Goal: Task Accomplishment & Management: Manage account settings

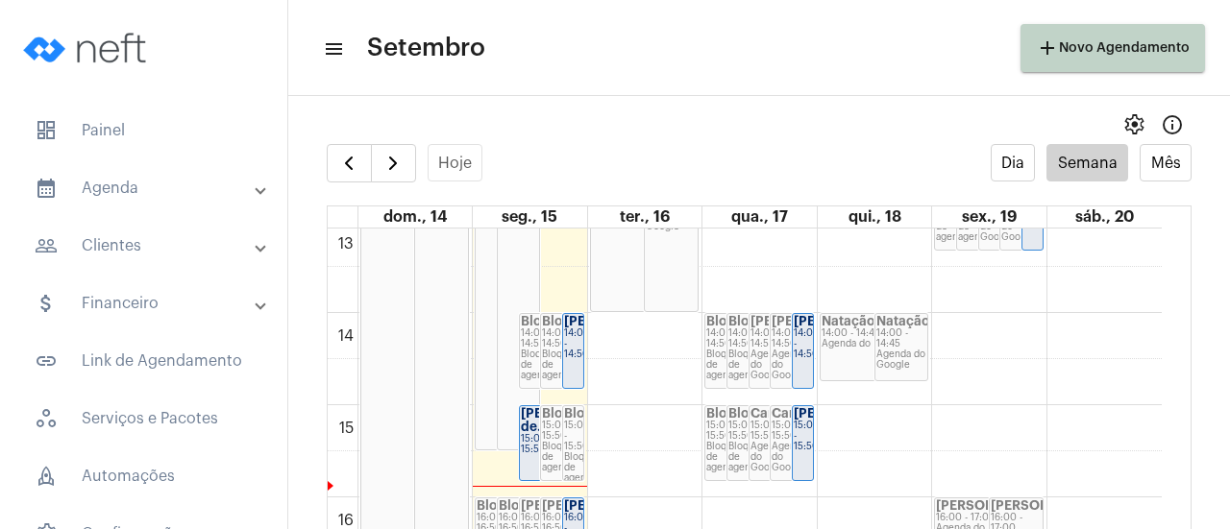
scroll to position [1215, 0]
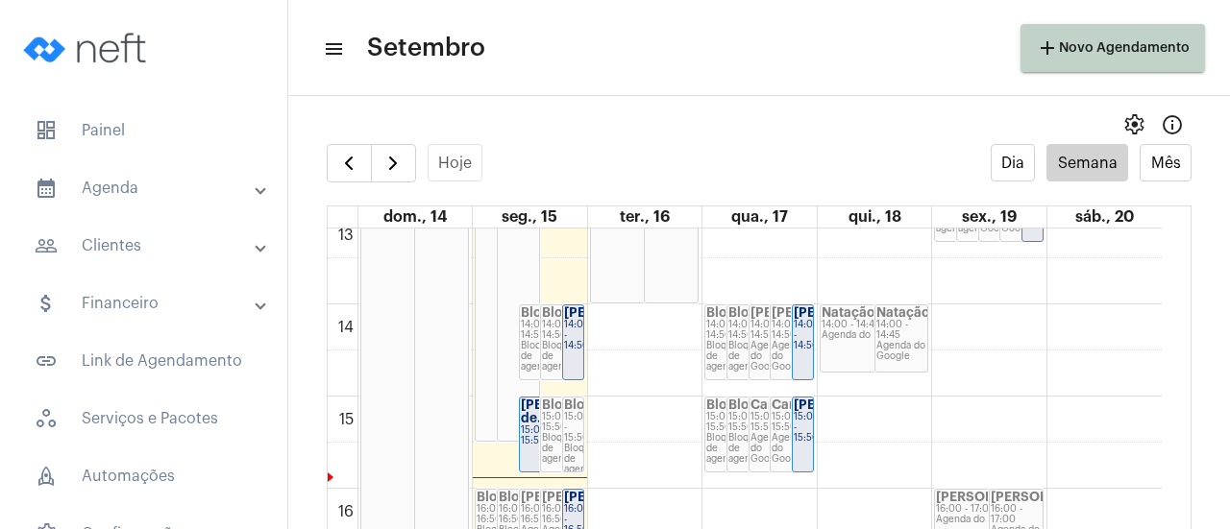
click at [536, 406] on strong "[PERSON_NAME] de..." at bounding box center [575, 412] width 108 height 26
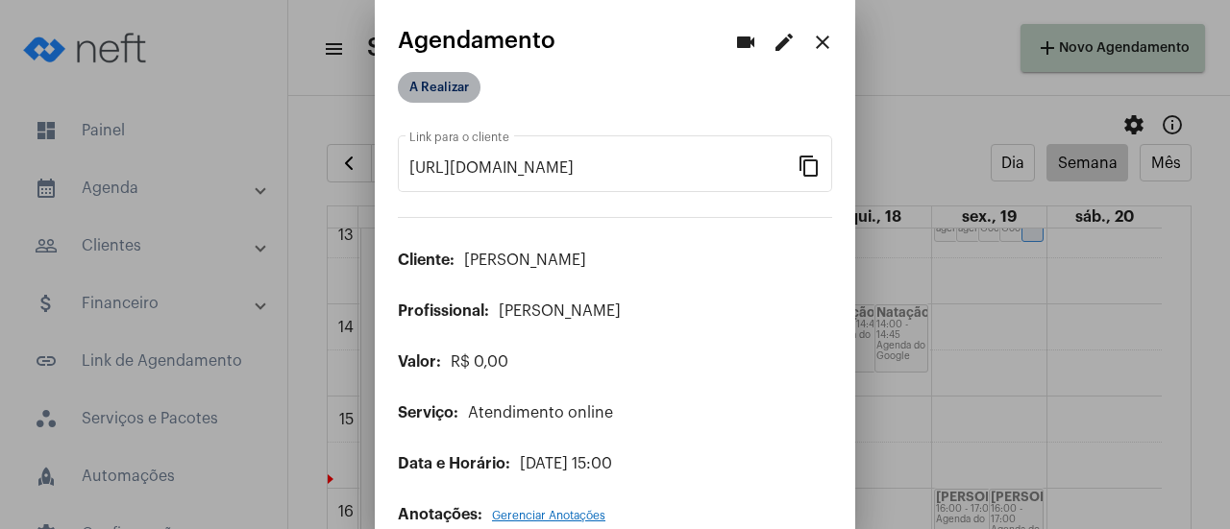
click at [465, 97] on mat-chip "A Realizar" at bounding box center [439, 87] width 83 height 31
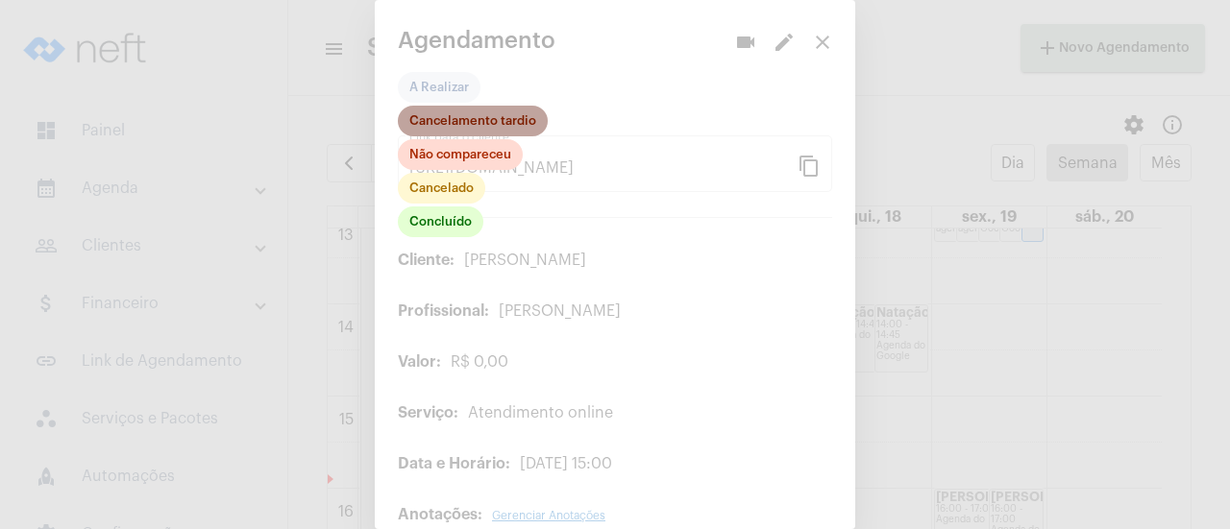
click at [465, 128] on mat-chip "Cancelamento tardio" at bounding box center [473, 121] width 150 height 31
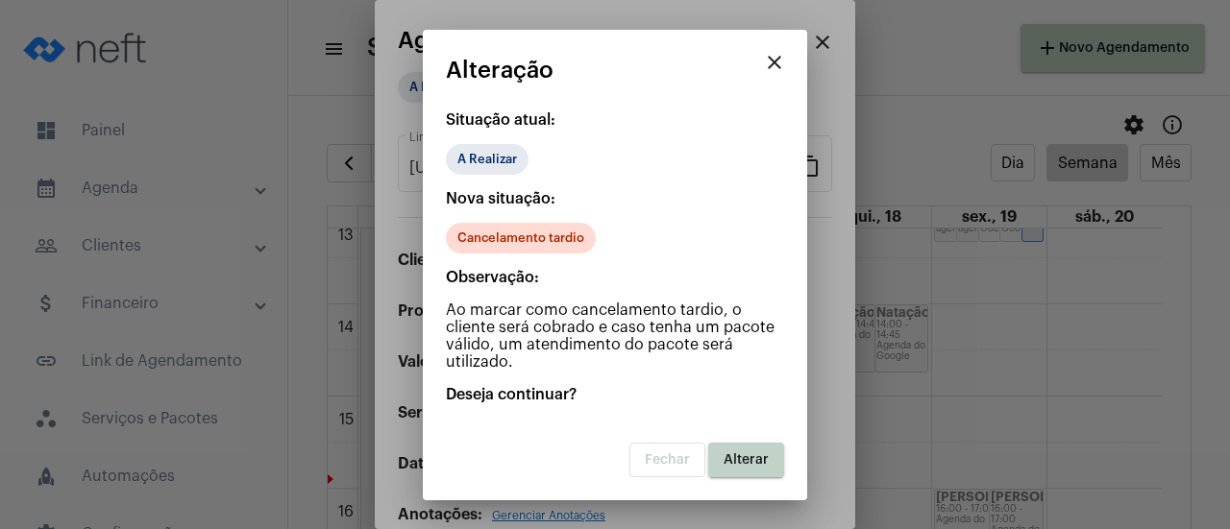
click at [732, 468] on button "Alterar" at bounding box center [746, 460] width 76 height 35
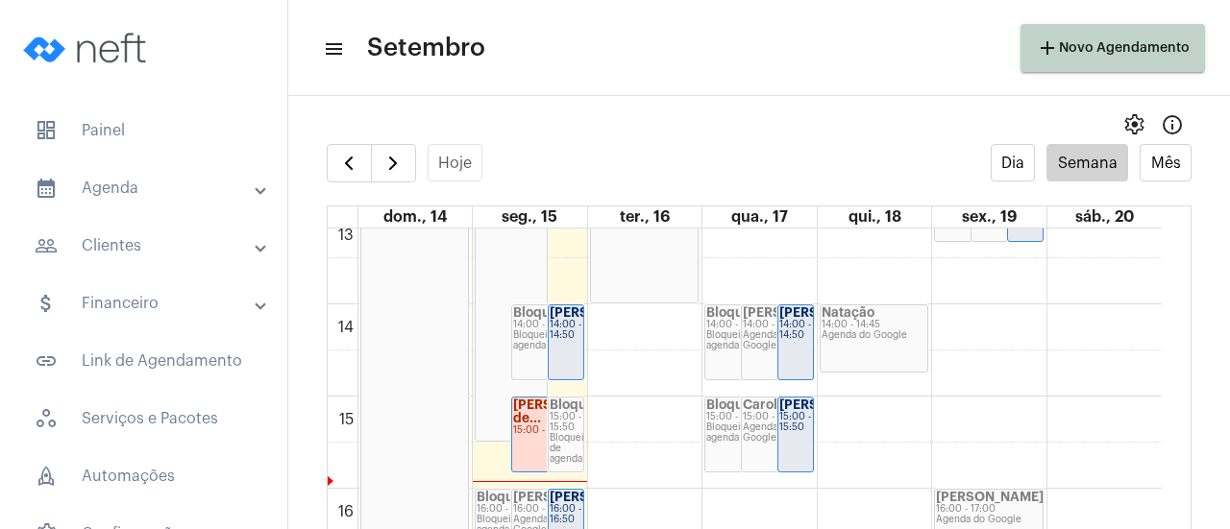
click at [560, 319] on strong "[PERSON_NAME]" at bounding box center [603, 312] width 108 height 12
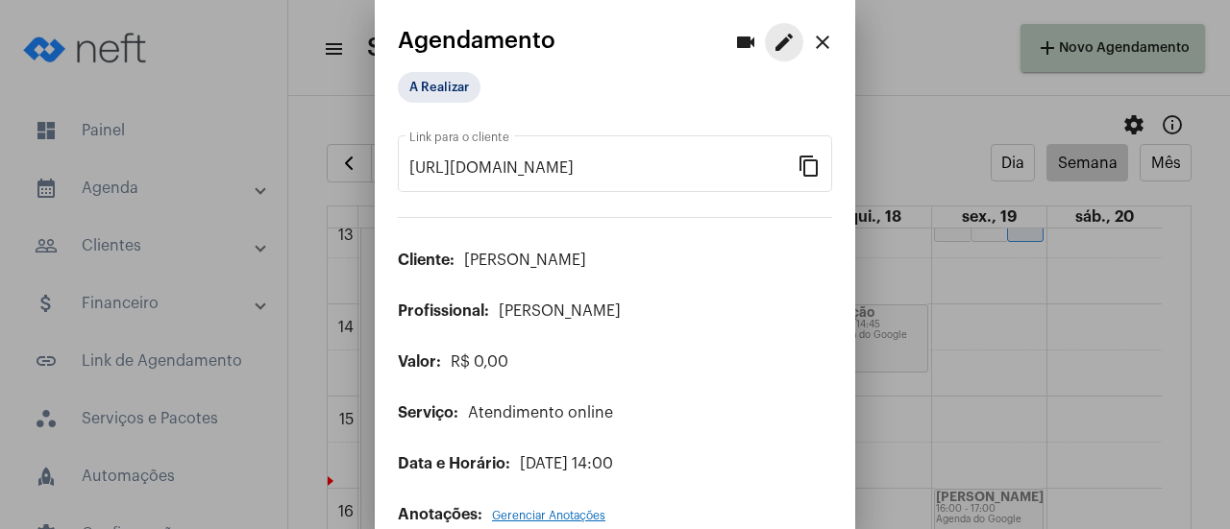
click at [772, 45] on mat-icon "edit" at bounding box center [783, 42] width 23 height 23
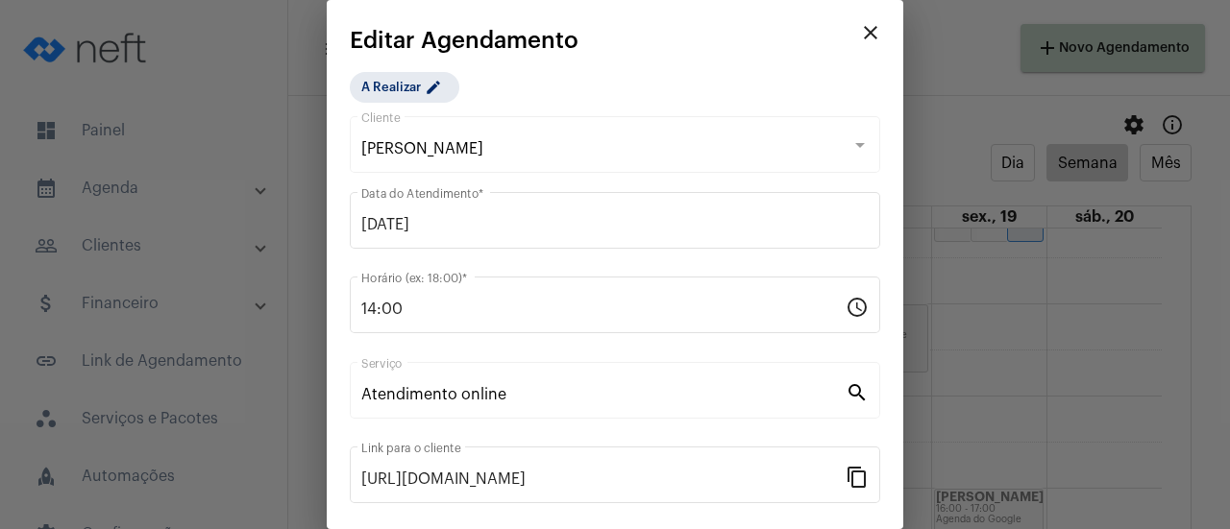
scroll to position [300, 0]
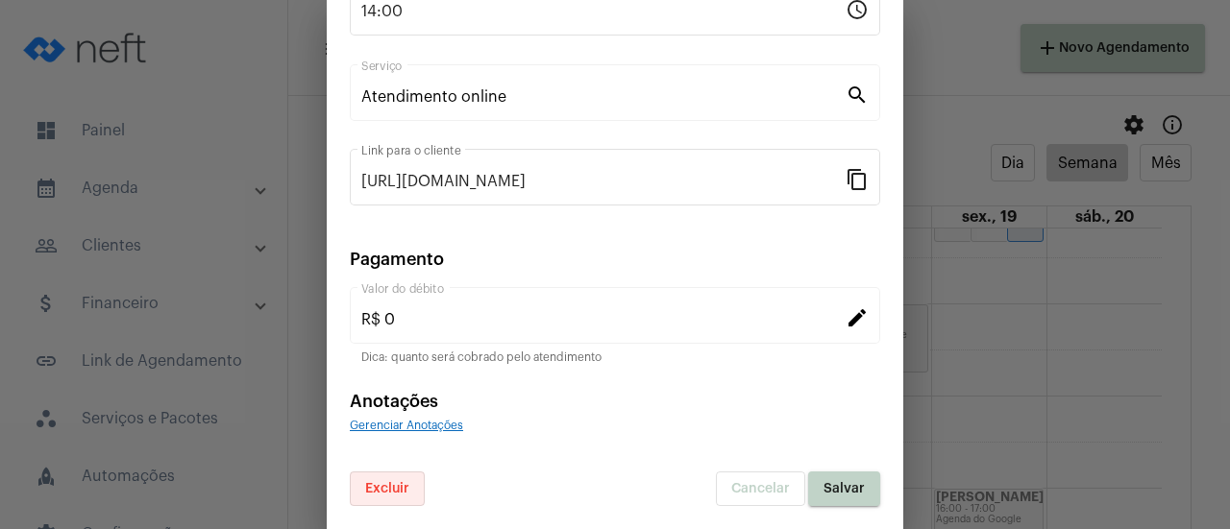
click at [375, 495] on span "Excluir" at bounding box center [387, 488] width 44 height 13
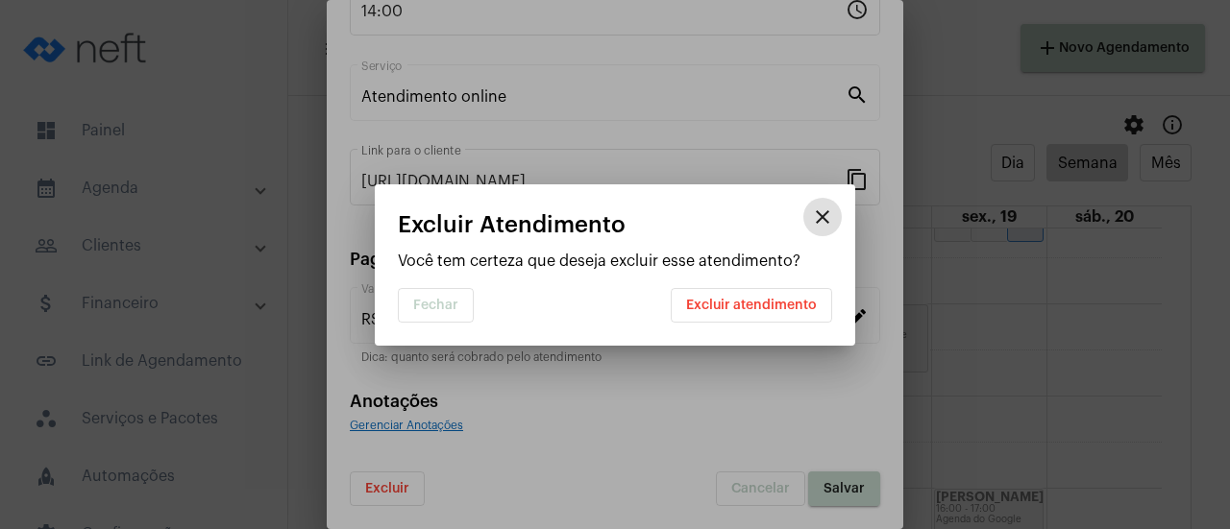
click at [719, 306] on span "Excluir atendimento" at bounding box center [751, 305] width 131 height 13
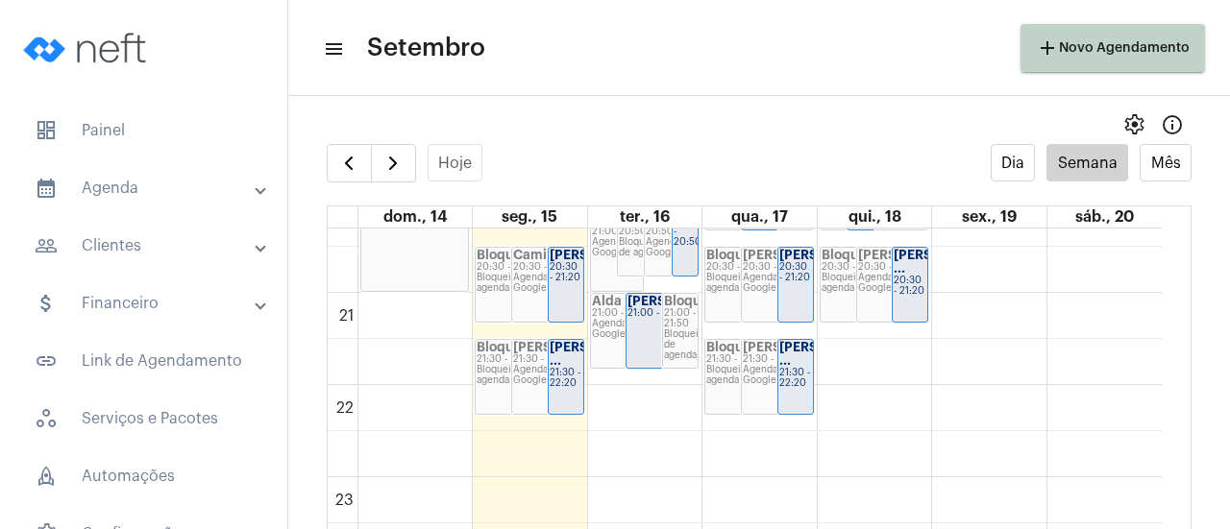
scroll to position [1811, 0]
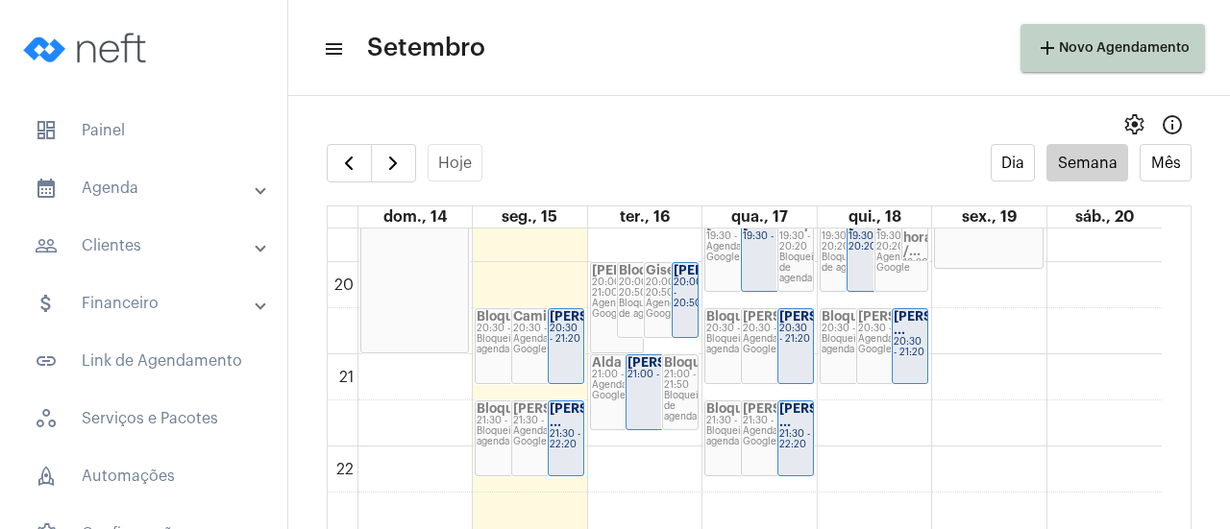
click at [694, 309] on div "20:00 - 20:50" at bounding box center [684, 294] width 23 height 32
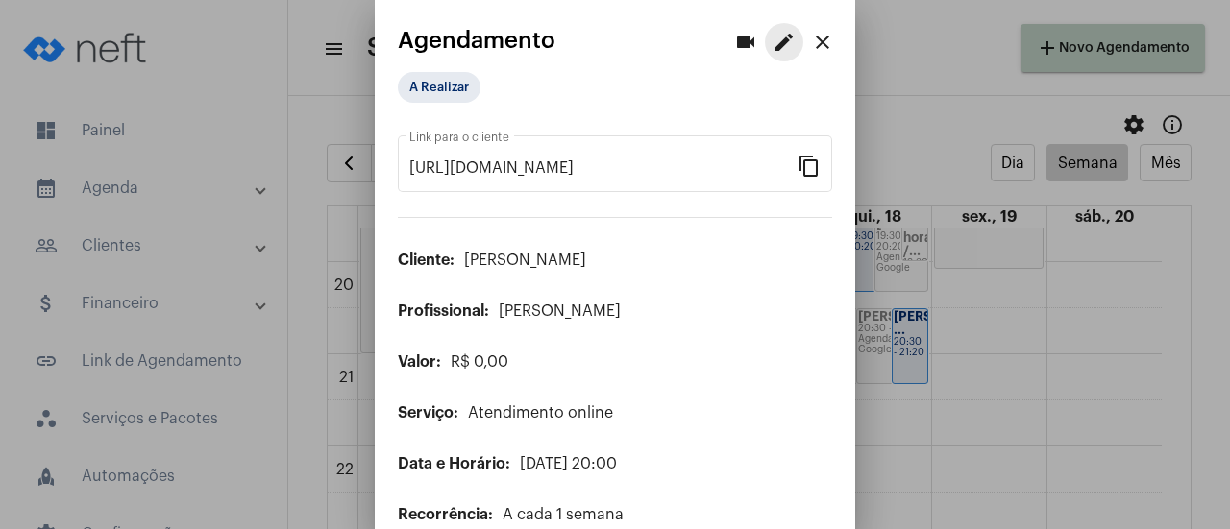
click at [772, 50] on mat-icon "edit" at bounding box center [783, 42] width 23 height 23
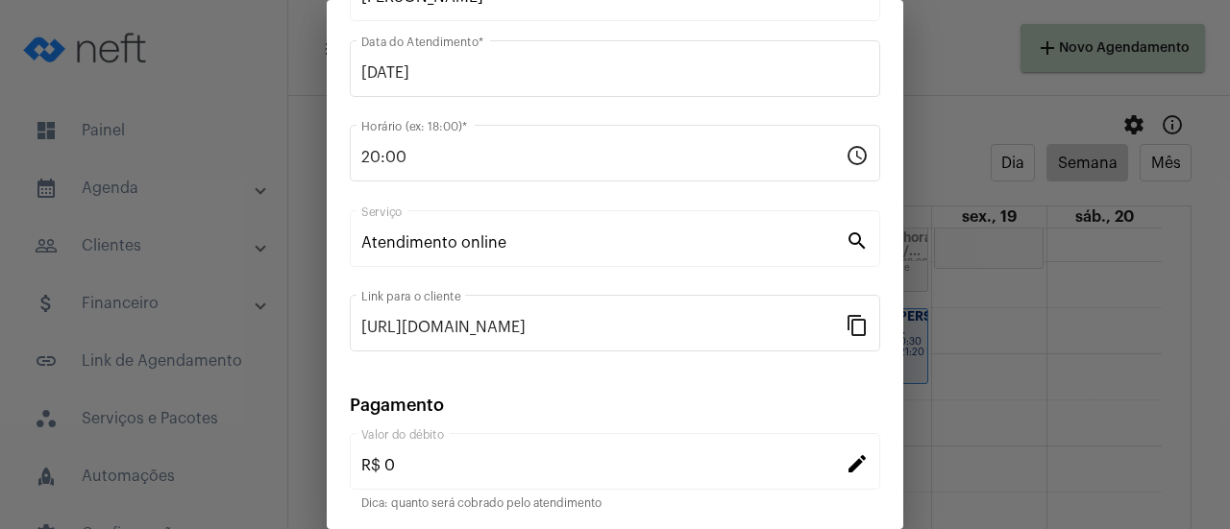
scroll to position [300, 0]
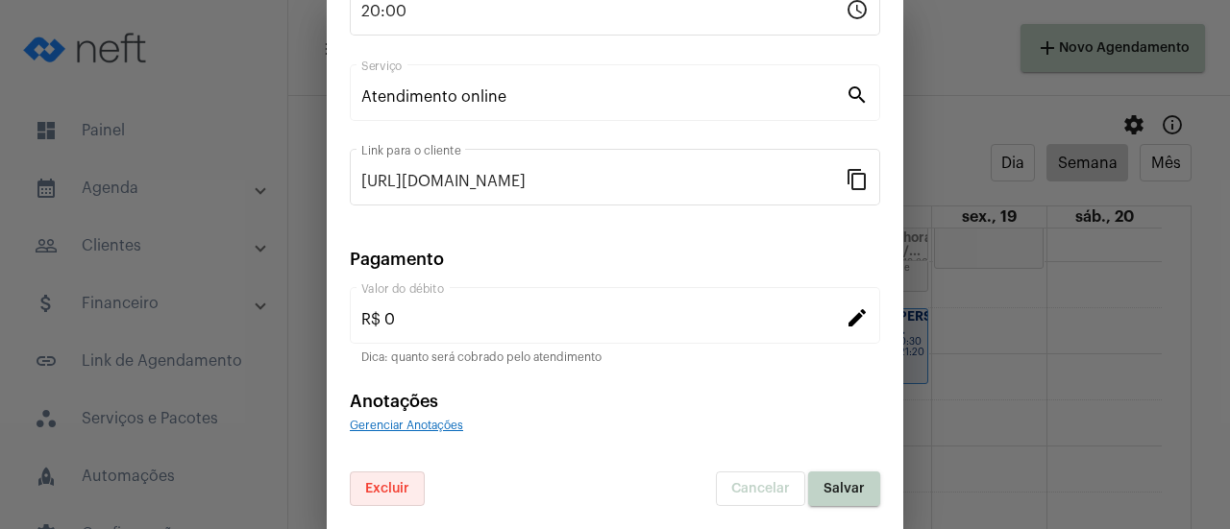
click at [398, 480] on button "Excluir" at bounding box center [387, 489] width 75 height 35
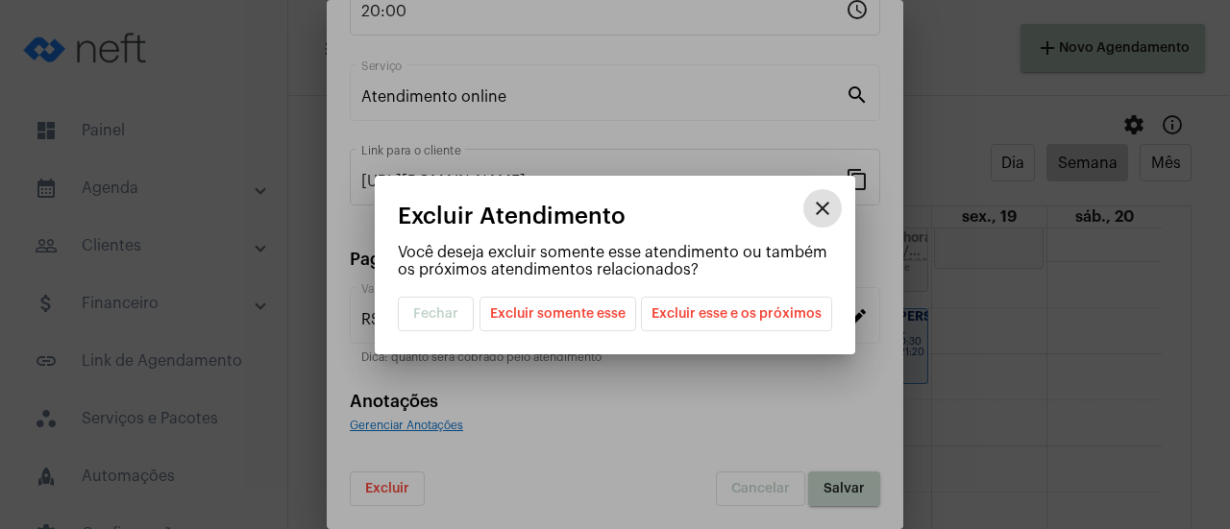
click at [586, 318] on span "Excluir somente esse" at bounding box center [557, 314] width 135 height 33
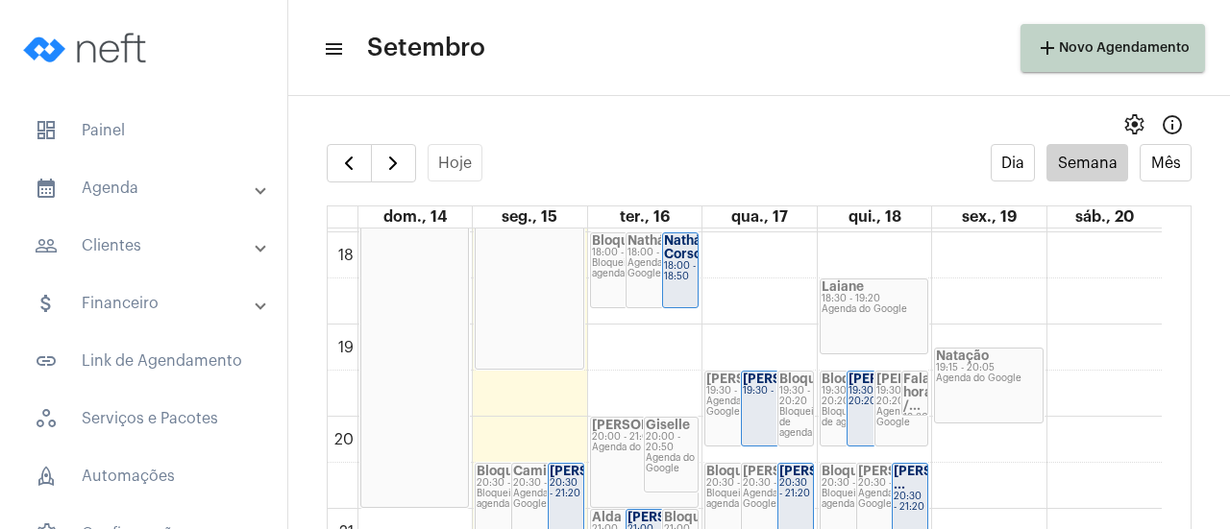
scroll to position [1591, 0]
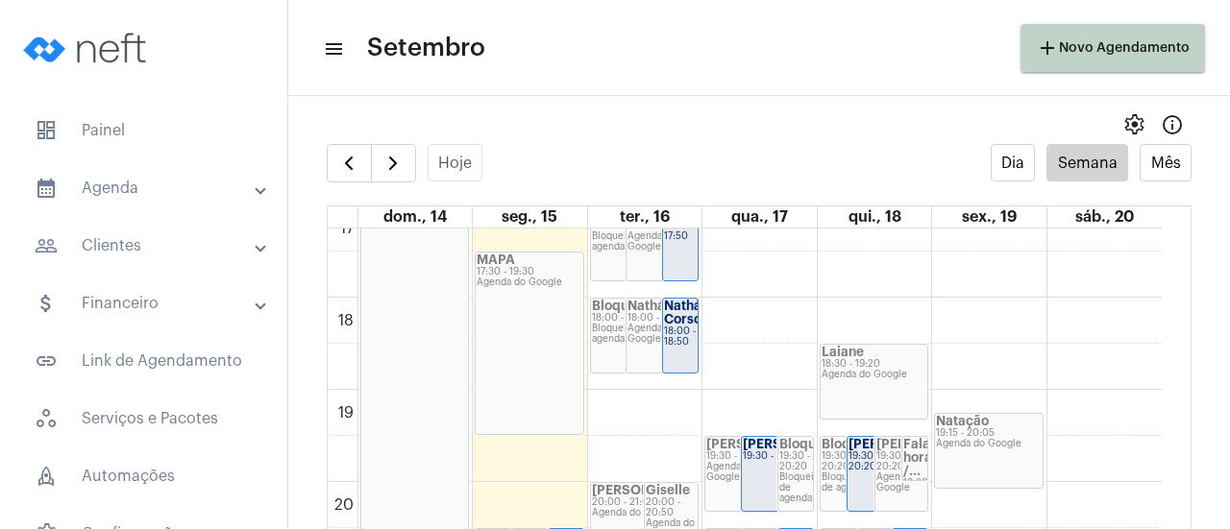
click at [866, 374] on div "Agenda do Google" at bounding box center [874, 375] width 106 height 11
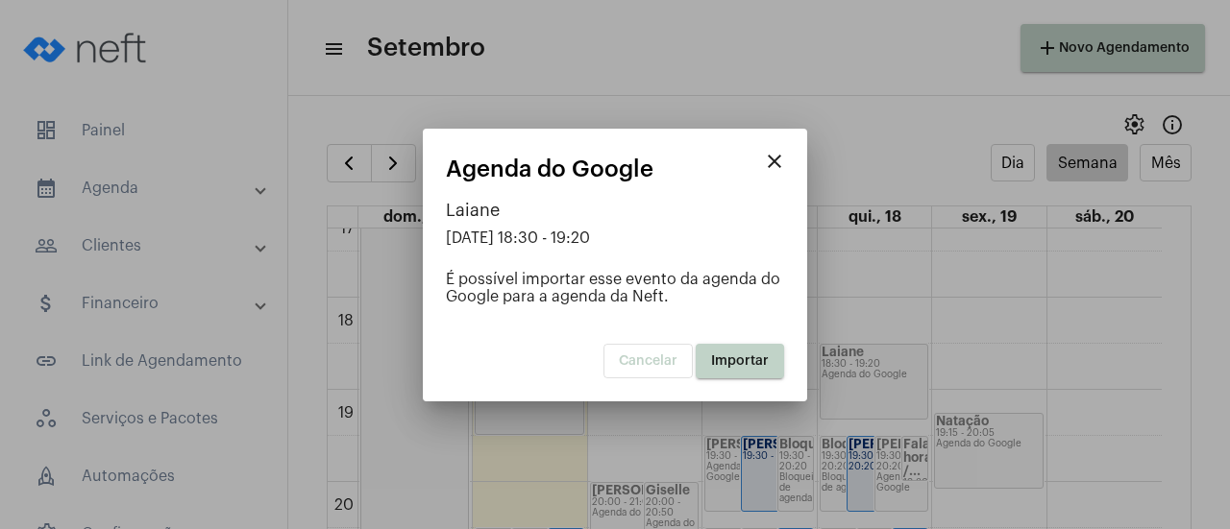
click at [768, 362] on button "Importar" at bounding box center [739, 361] width 88 height 35
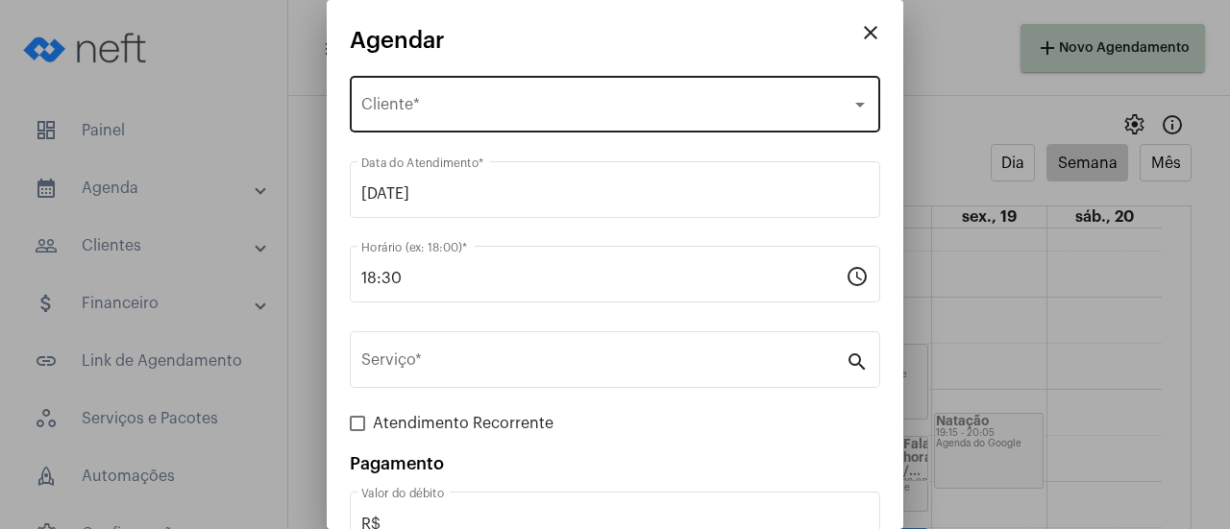
click at [797, 99] on div "Selecione o Cliente Cliente *" at bounding box center [614, 102] width 507 height 61
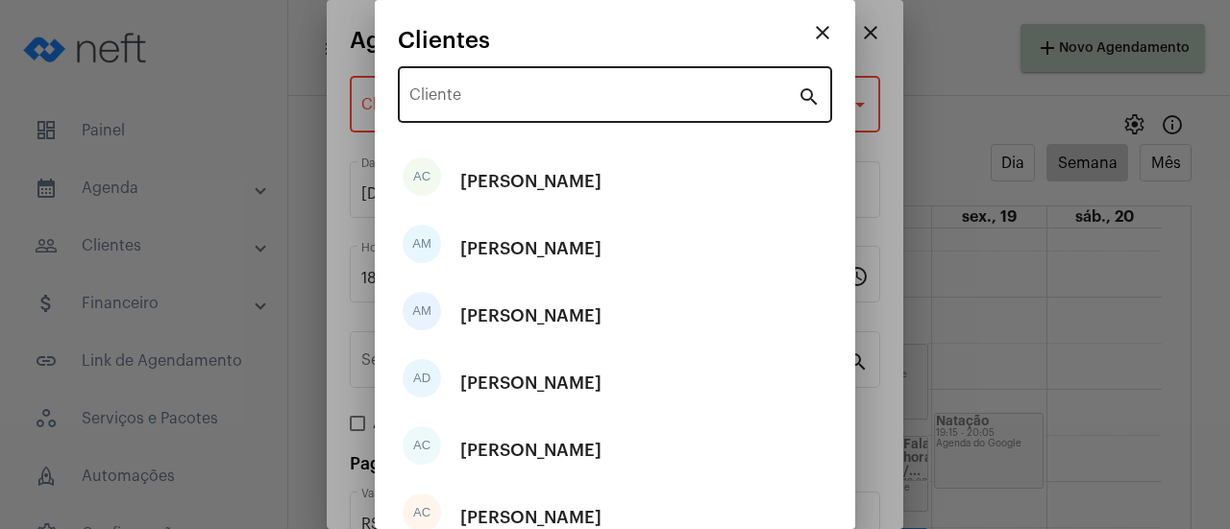
click at [657, 85] on div "Cliente" at bounding box center [603, 92] width 388 height 61
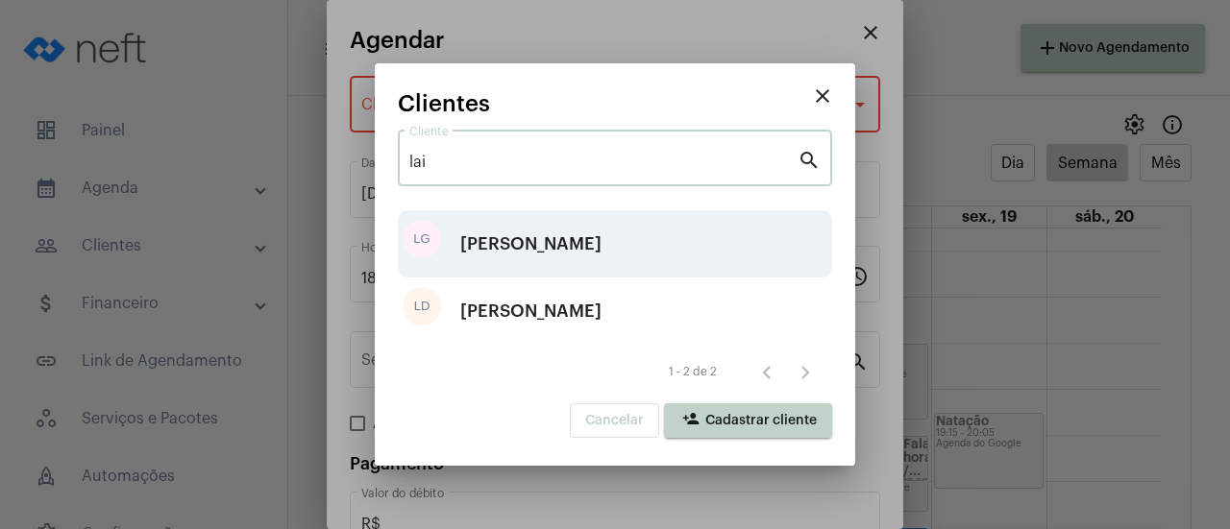
type input "lai"
click at [544, 226] on div "[PERSON_NAME]" at bounding box center [530, 244] width 141 height 58
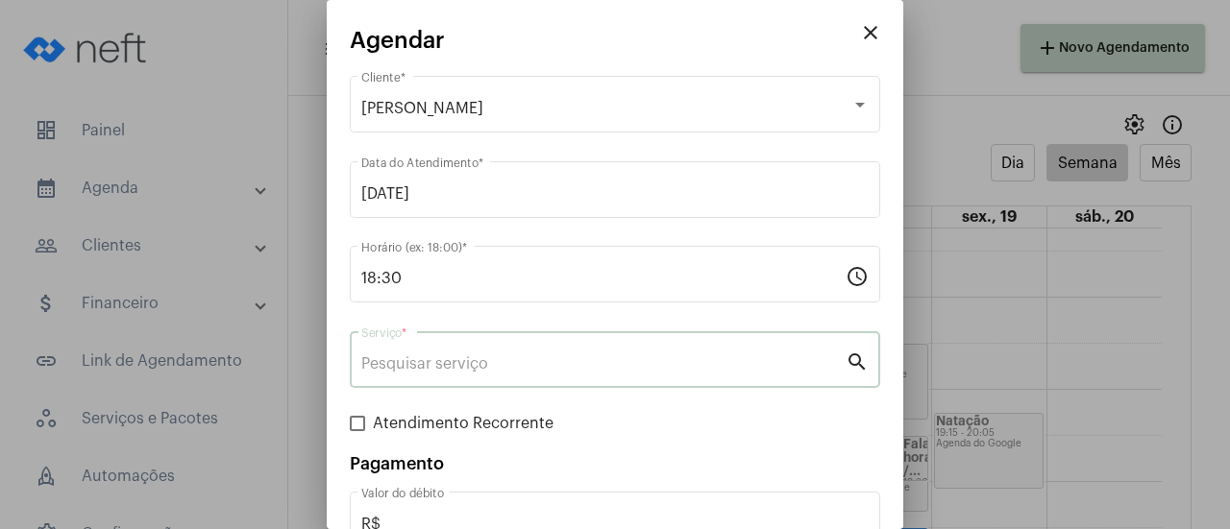
click at [437, 368] on input "Serviço *" at bounding box center [603, 363] width 484 height 17
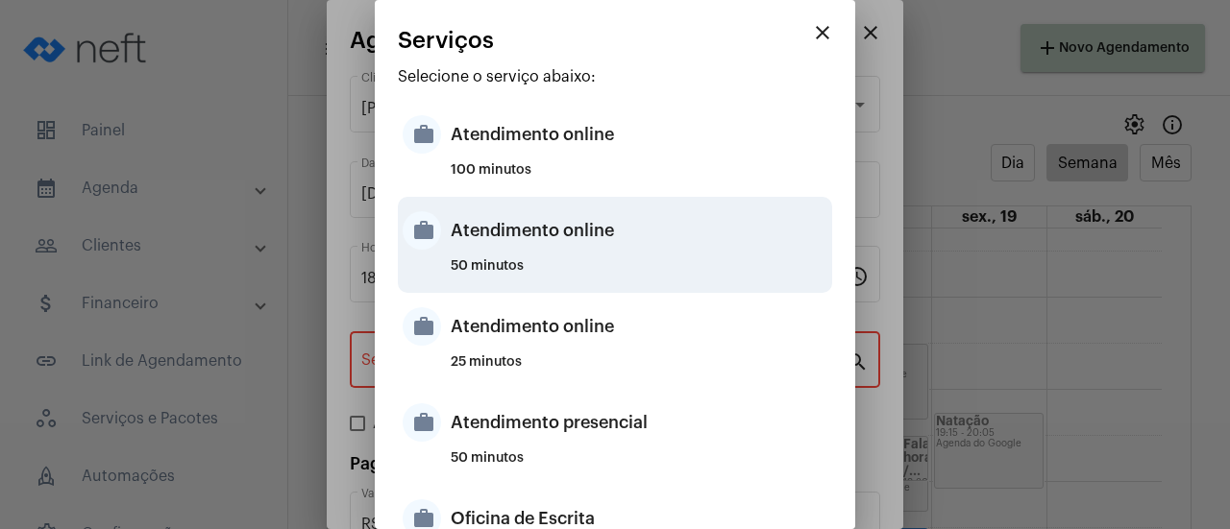
click at [533, 252] on div "Atendimento online" at bounding box center [639, 231] width 377 height 58
type input "Atendimento online"
type input "R$ 0"
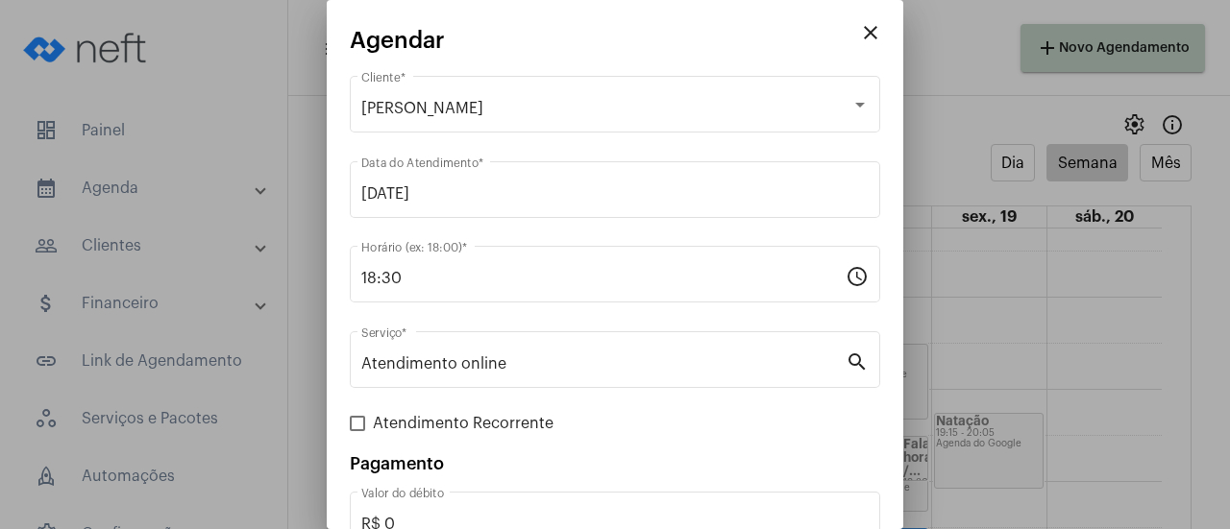
scroll to position [127, 0]
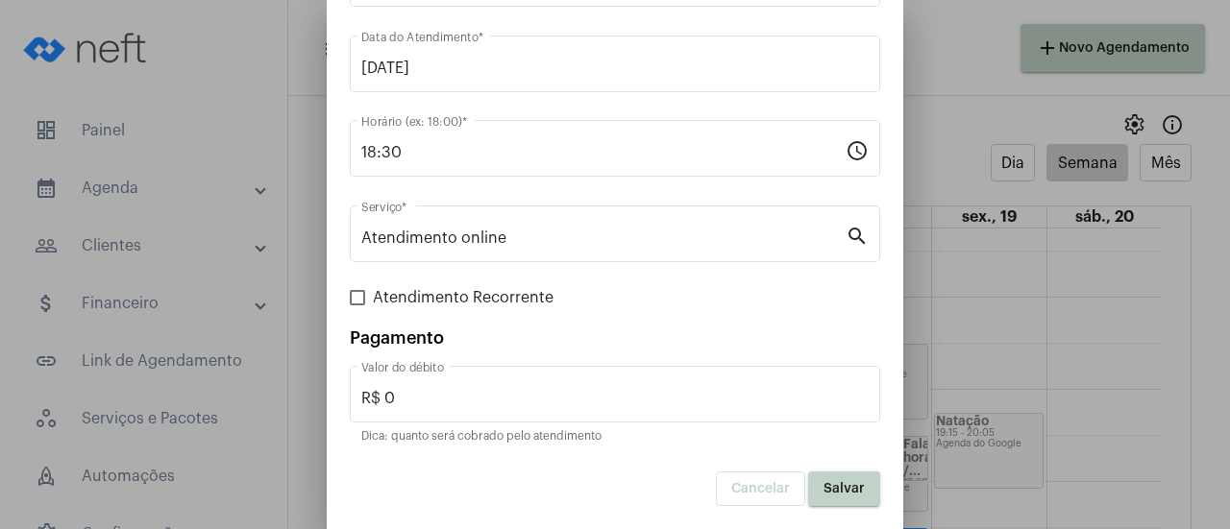
click at [820, 499] on button "Salvar" at bounding box center [844, 489] width 72 height 35
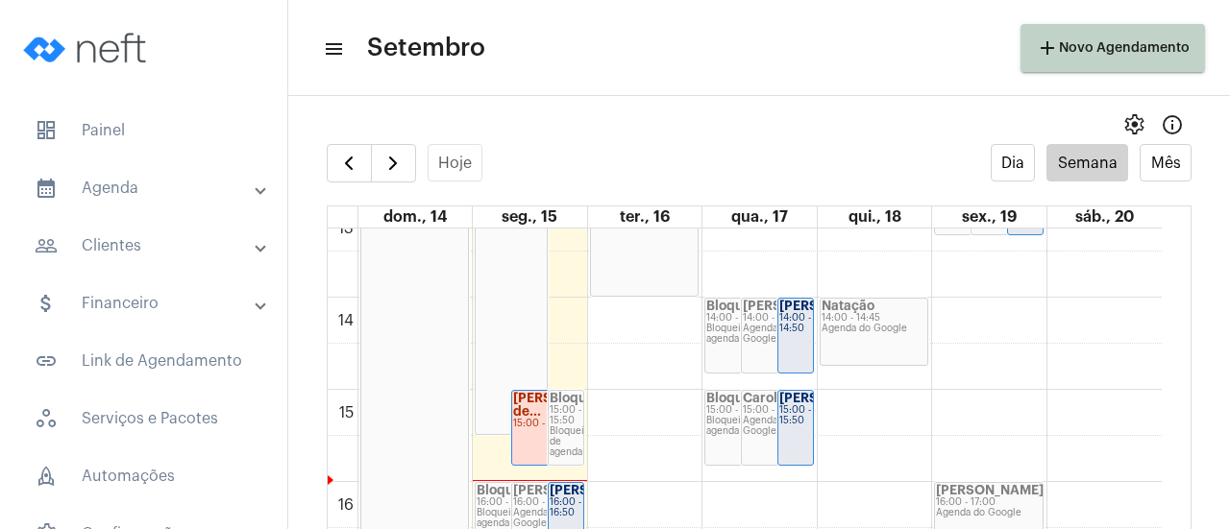
scroll to position [1338, 0]
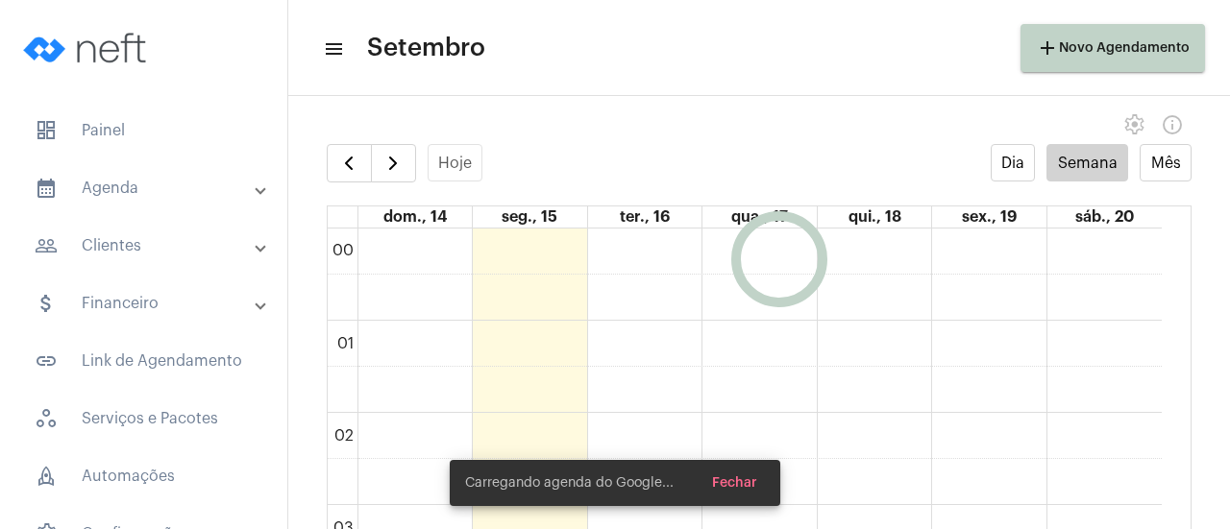
scroll to position [554, 0]
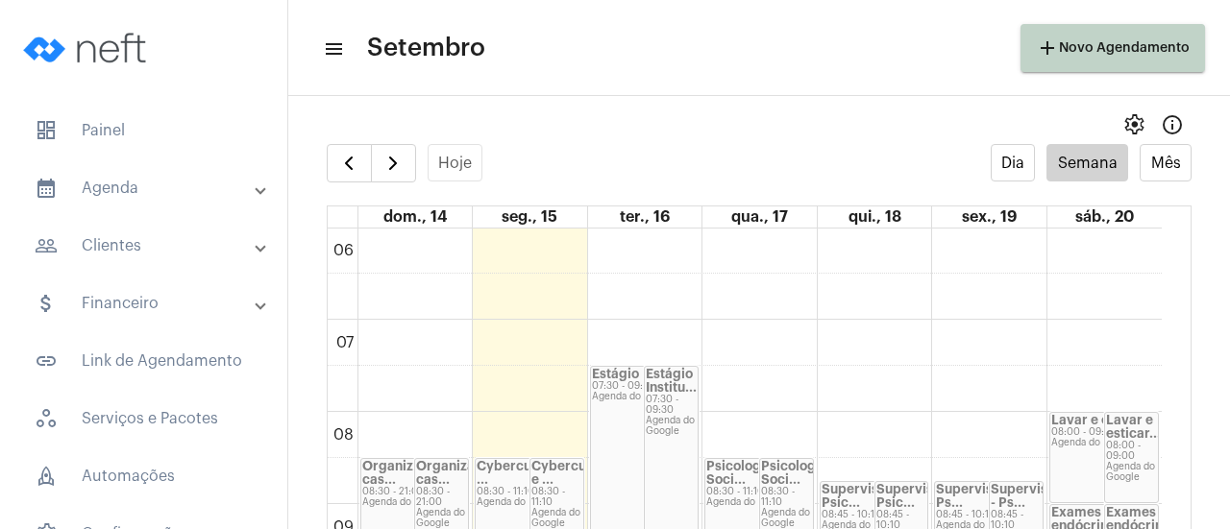
drag, startPoint x: 1177, startPoint y: 390, endPoint x: 1180, endPoint y: 405, distance: 15.6
click at [1180, 405] on full-calendar "Hoje Dia Semana Mês dom., 14 seg., 15 ter., 16 qua., 17 qui., 18 sex., 19 sáb.,…" at bounding box center [758, 356] width 941 height 424
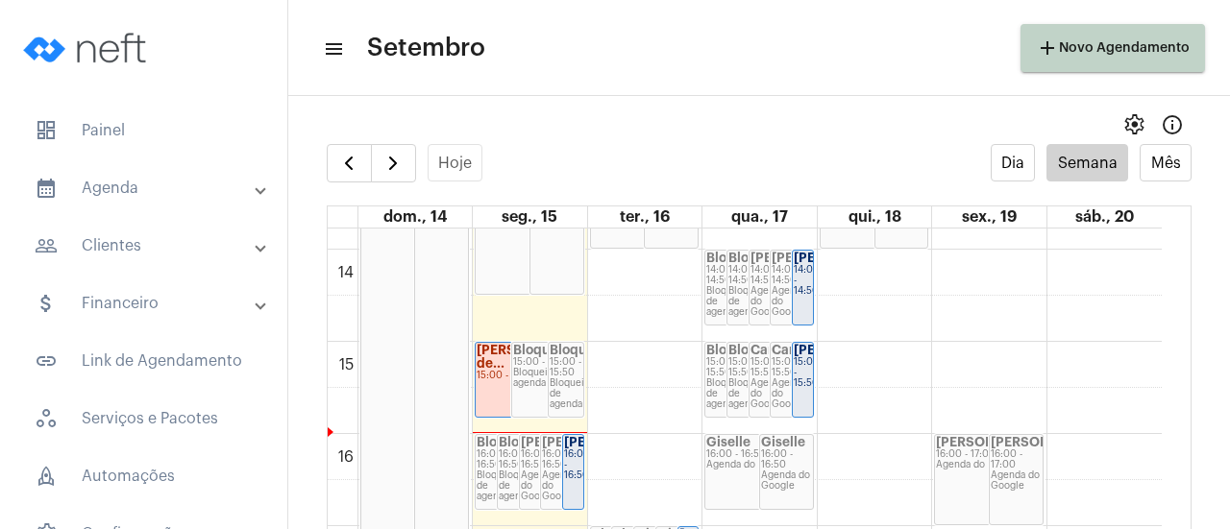
scroll to position [1275, 0]
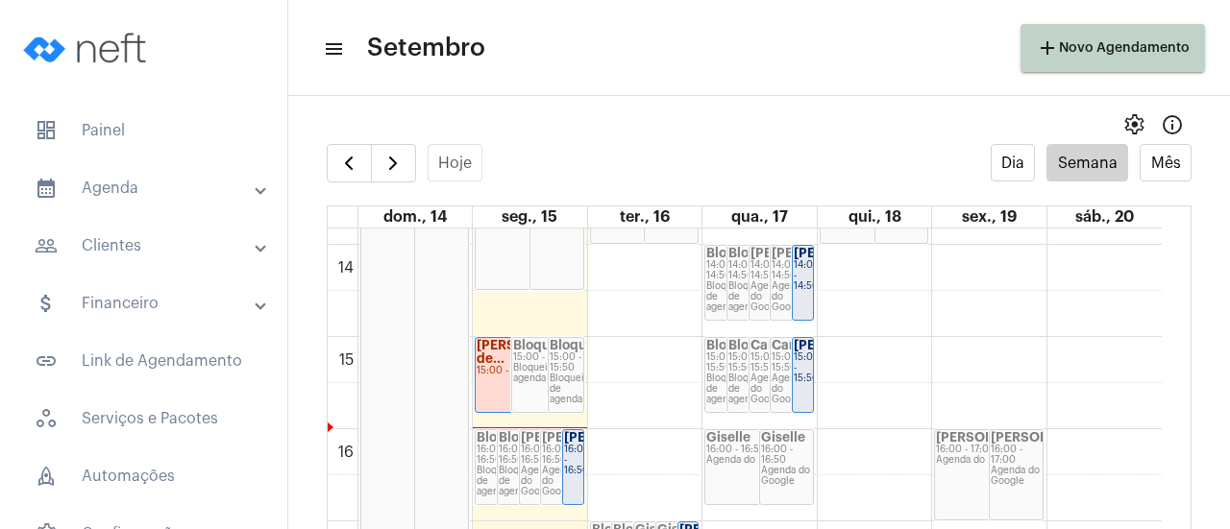
click at [808, 472] on div "Agenda do Google" at bounding box center [786, 476] width 51 height 21
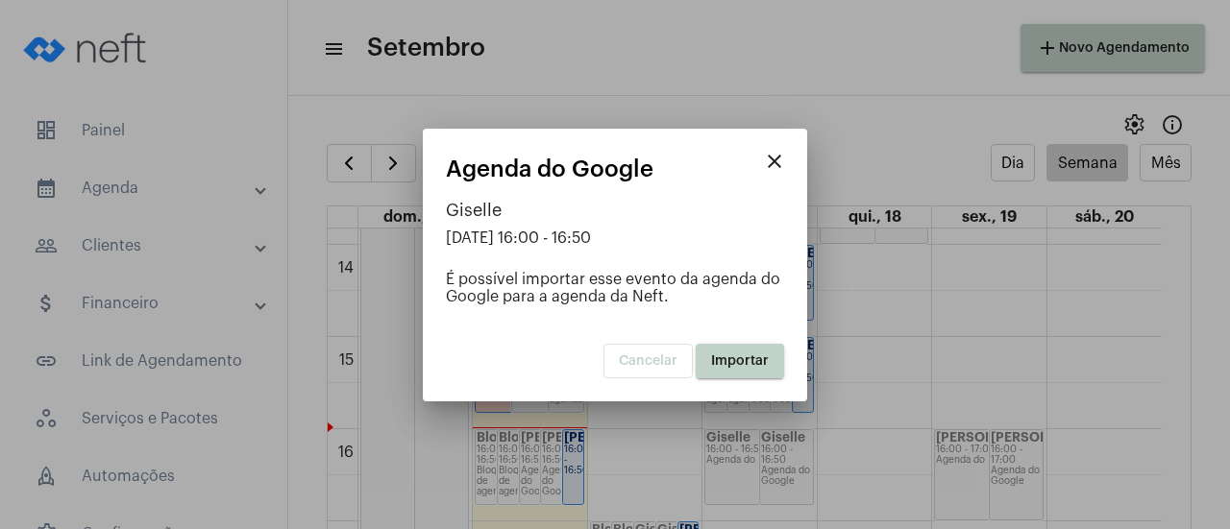
click at [740, 358] on span "Importar" at bounding box center [740, 360] width 58 height 13
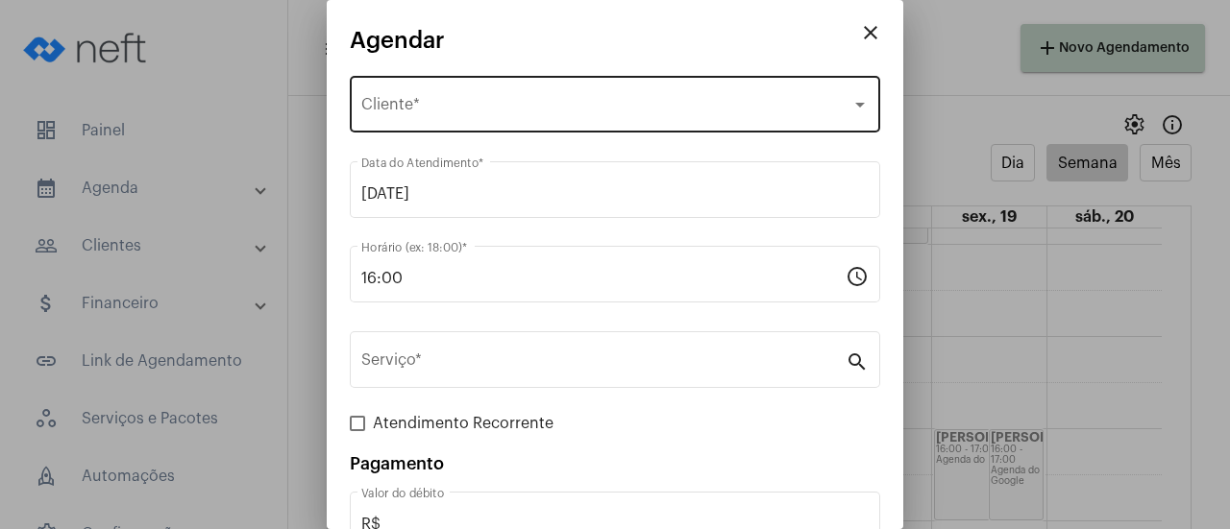
click at [559, 100] on div "Selecione o Cliente Cliente *" at bounding box center [614, 102] width 507 height 61
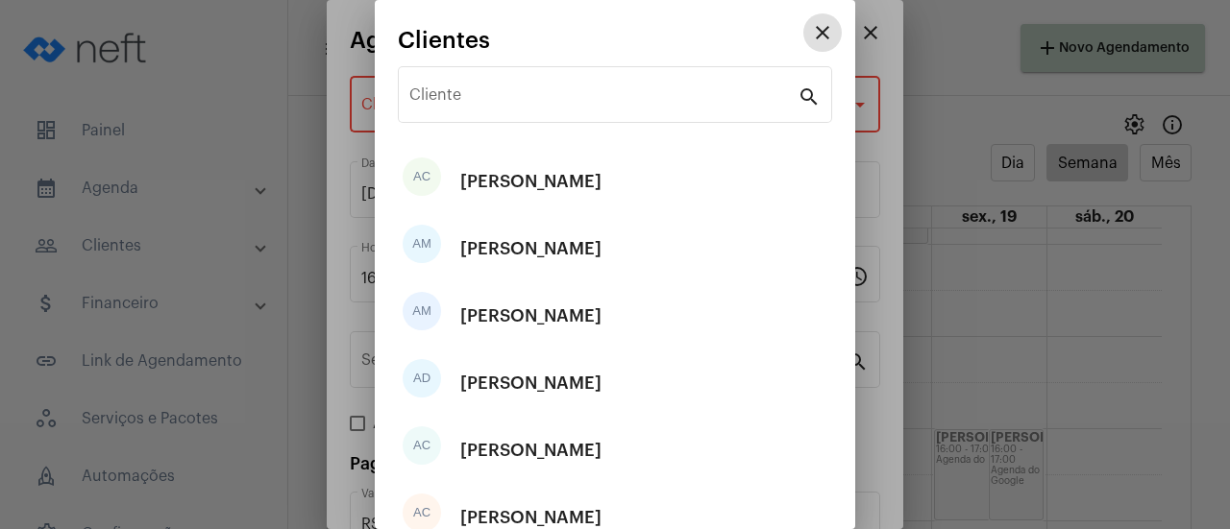
click at [559, 100] on input "Cliente" at bounding box center [603, 98] width 388 height 17
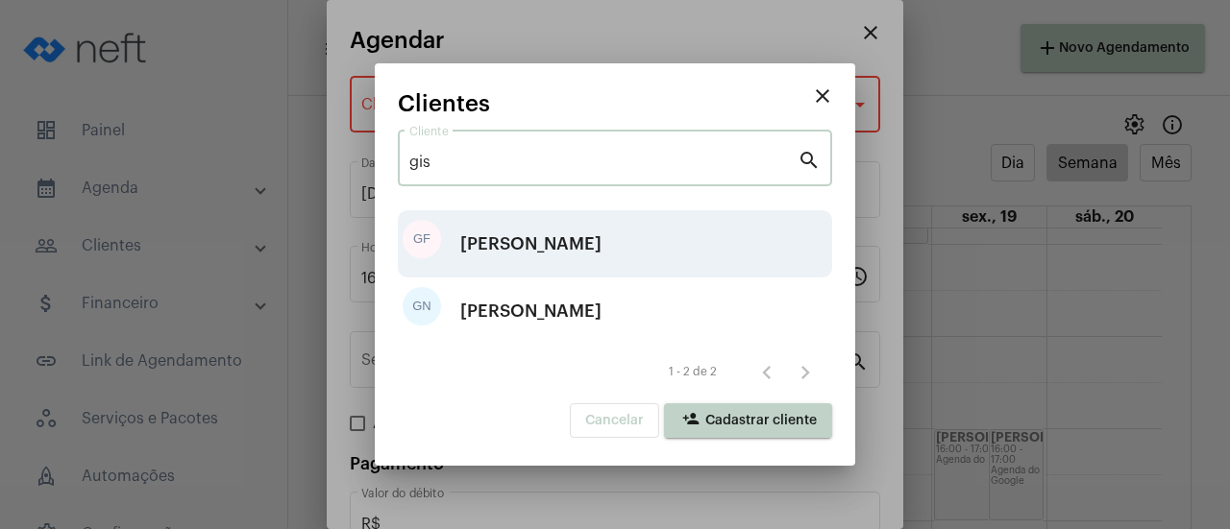
type input "gis"
click at [530, 224] on div "[PERSON_NAME]" at bounding box center [530, 244] width 141 height 58
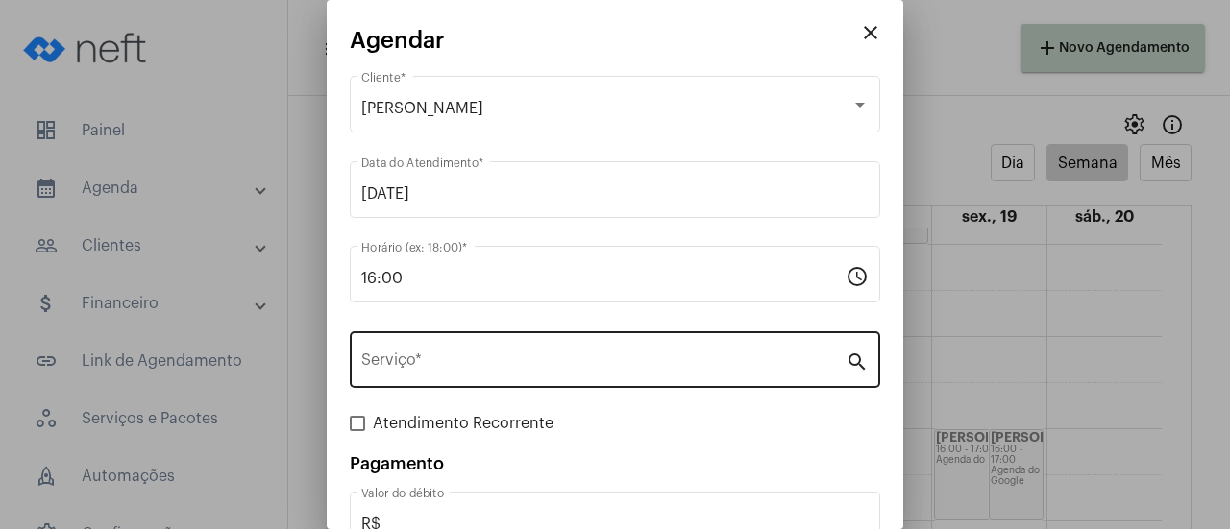
click at [451, 381] on div "Serviço *" at bounding box center [603, 358] width 484 height 61
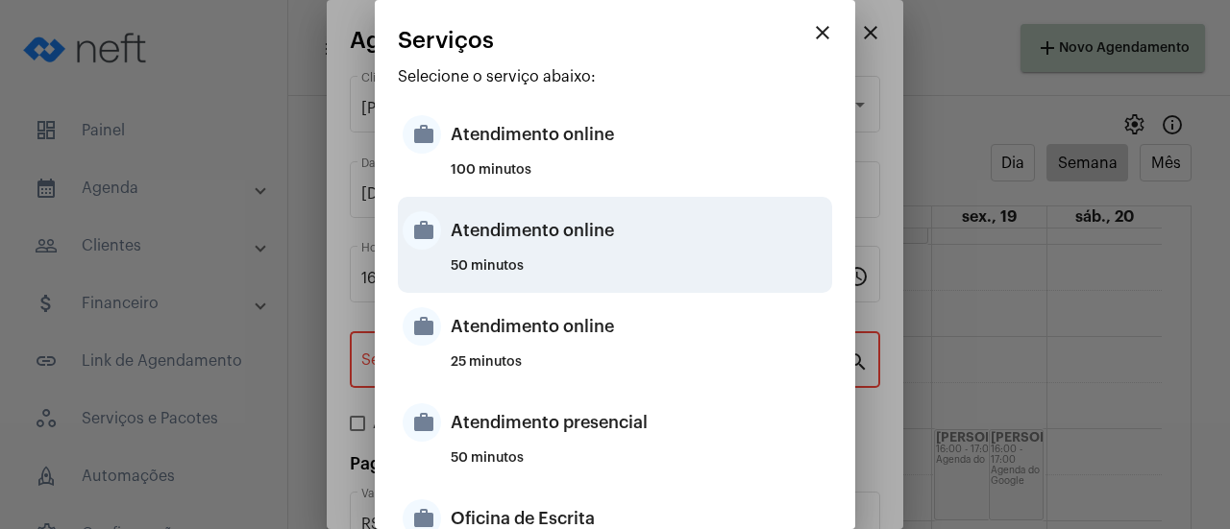
click at [603, 262] on div "50 minutos" at bounding box center [639, 273] width 377 height 29
type input "Atendimento online"
type input "R$ 0"
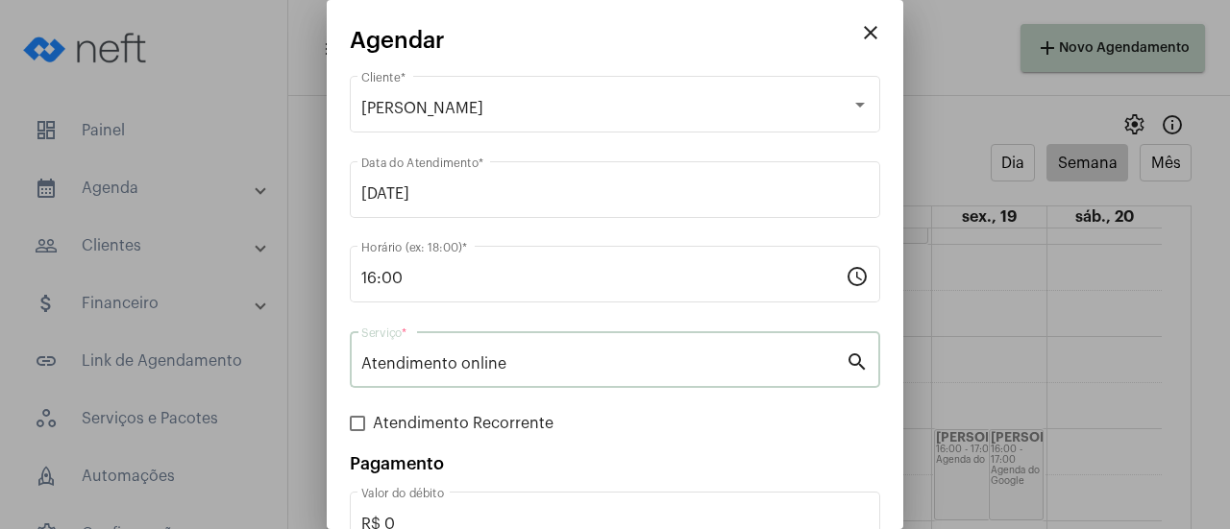
scroll to position [127, 0]
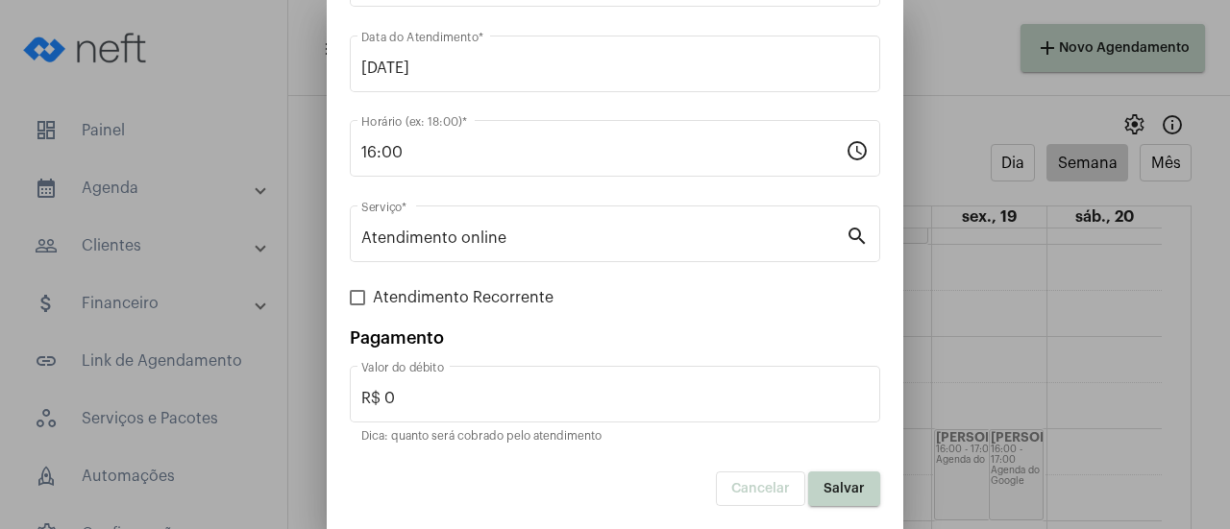
click at [841, 495] on span "Salvar" at bounding box center [843, 488] width 41 height 13
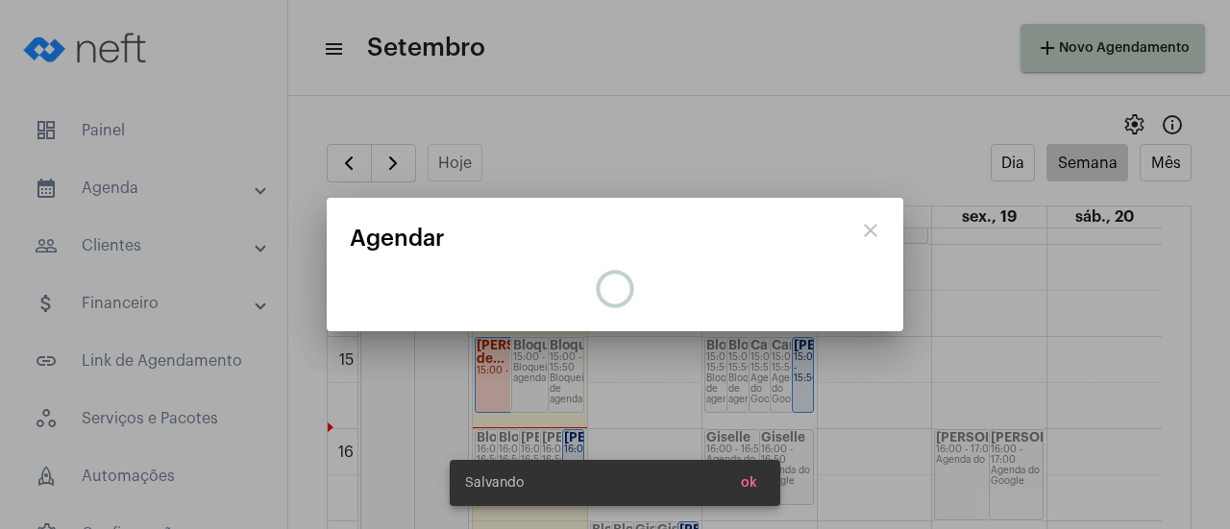
scroll to position [0, 0]
